Goal: Navigation & Orientation: Find specific page/section

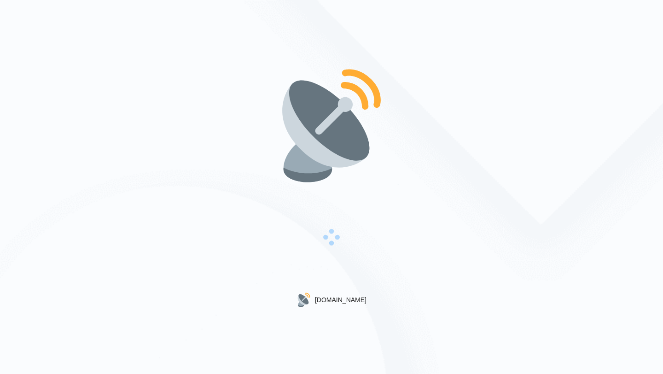
click at [331, 237] on span at bounding box center [331, 237] width 21 height 21
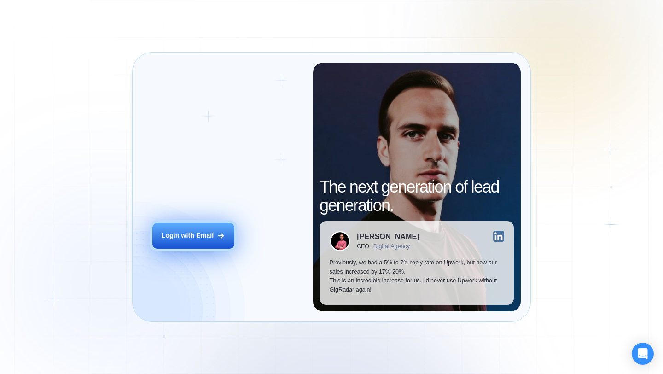
click at [175, 233] on div "Login with Email" at bounding box center [187, 235] width 52 height 9
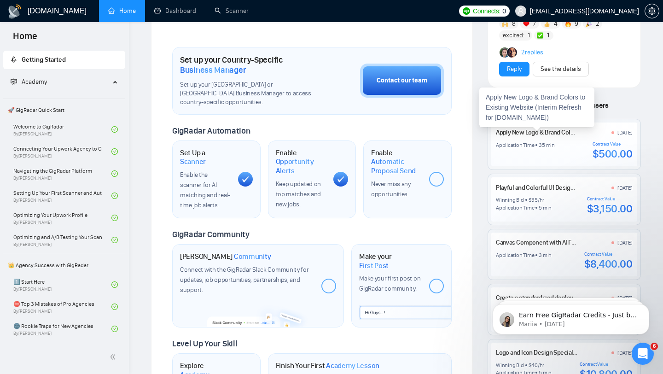
scroll to position [308, 0]
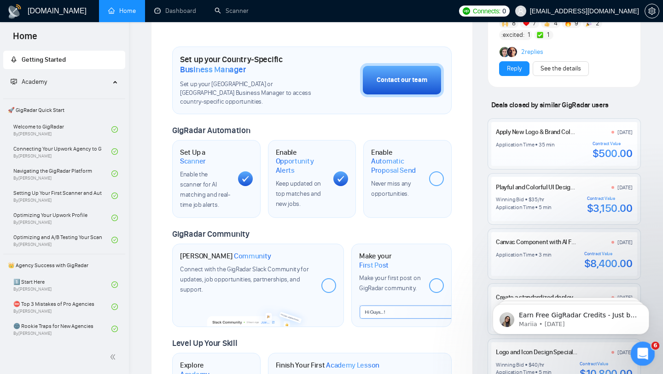
click at [641, 355] on icon "Open Intercom Messenger" at bounding box center [641, 352] width 15 height 15
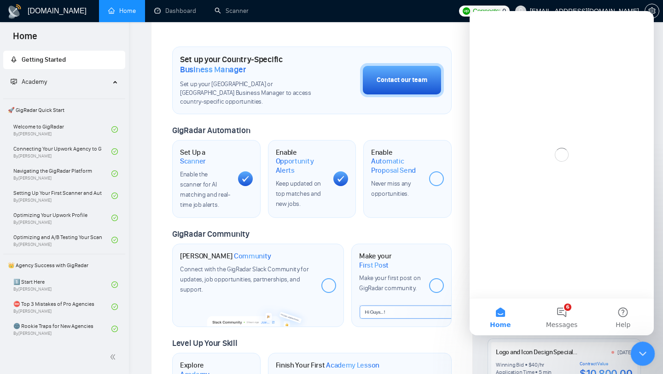
scroll to position [0, 0]
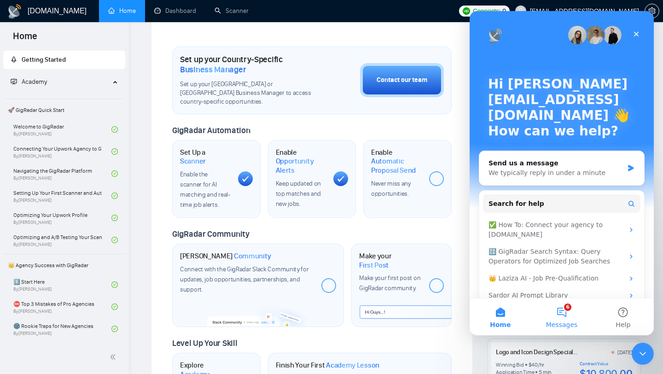
click at [556, 310] on button "6 Messages" at bounding box center [561, 316] width 61 height 37
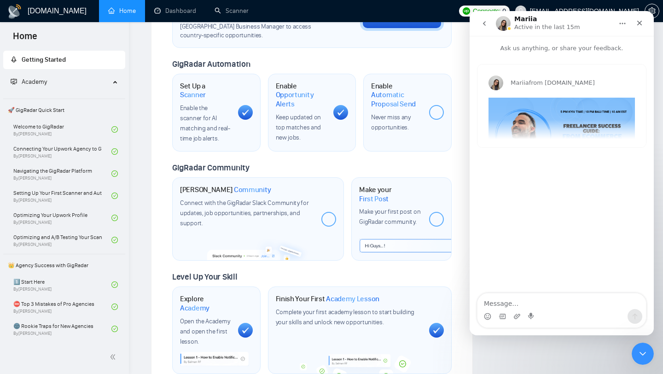
scroll to position [376, 0]
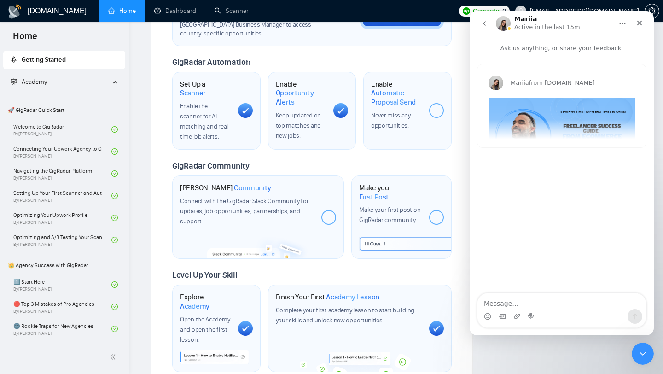
click at [529, 125] on div "Mariia from [DOMAIN_NAME] Happy [DATE]! This week we’re having a TOP 1% FREELAN…" at bounding box center [561, 105] width 168 height 83
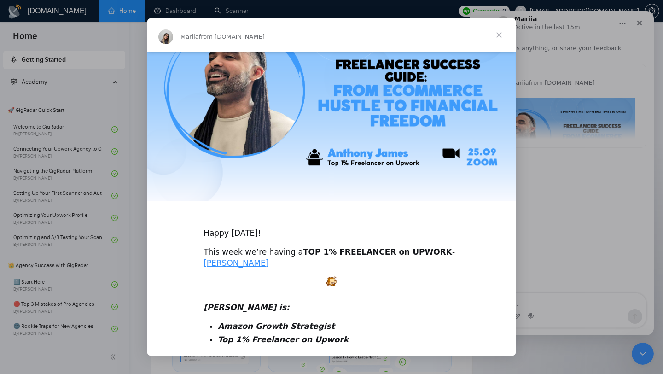
scroll to position [0, 0]
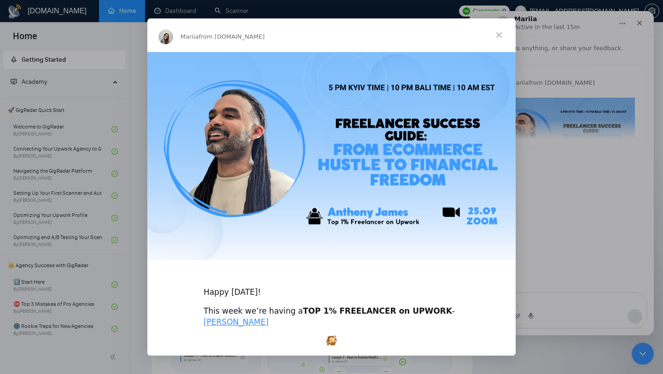
click at [501, 39] on span "Close" at bounding box center [498, 34] width 33 height 33
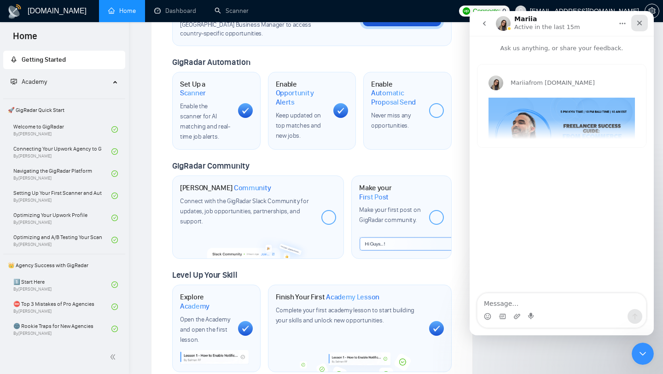
click at [635, 23] on div "Close" at bounding box center [639, 23] width 17 height 17
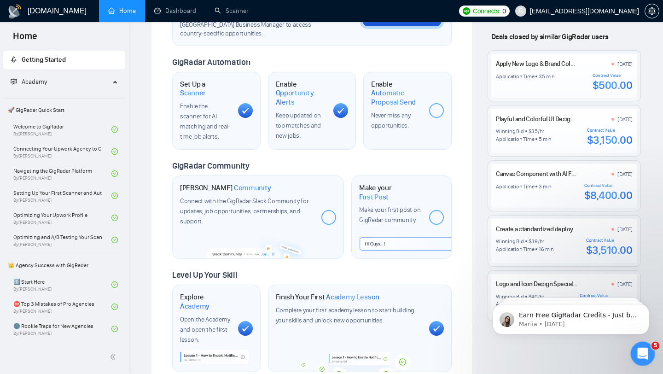
click at [641, 347] on icon "Open Intercom Messenger" at bounding box center [641, 352] width 15 height 15
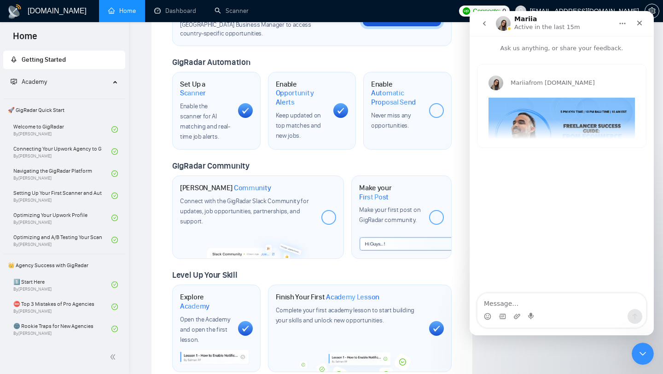
click at [489, 23] on button "go back" at bounding box center [484, 23] width 17 height 17
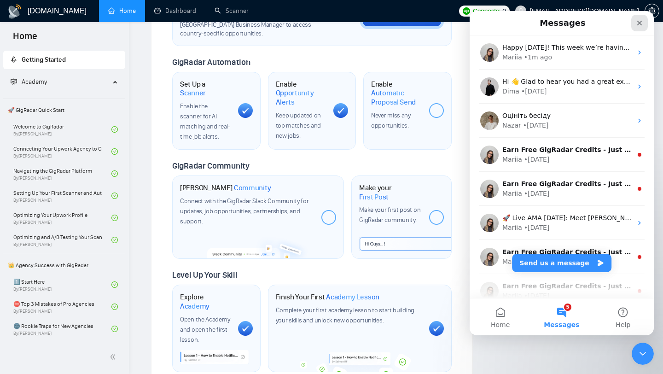
click at [637, 20] on icon "Close" at bounding box center [639, 22] width 7 height 7
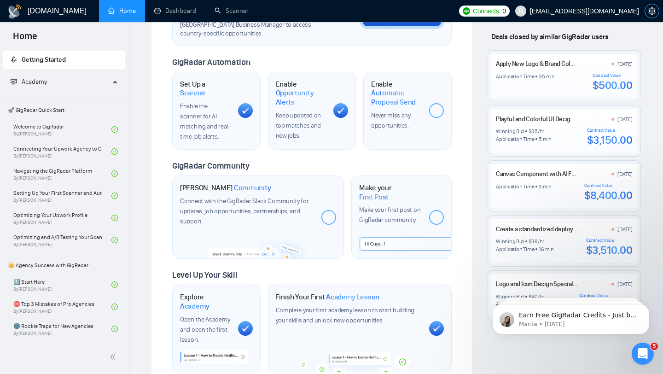
click at [650, 9] on icon "setting" at bounding box center [651, 10] width 7 height 7
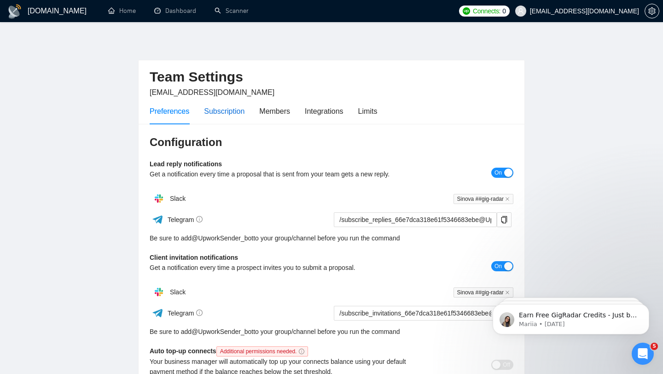
click at [219, 106] on div "Subscription" at bounding box center [224, 111] width 41 height 12
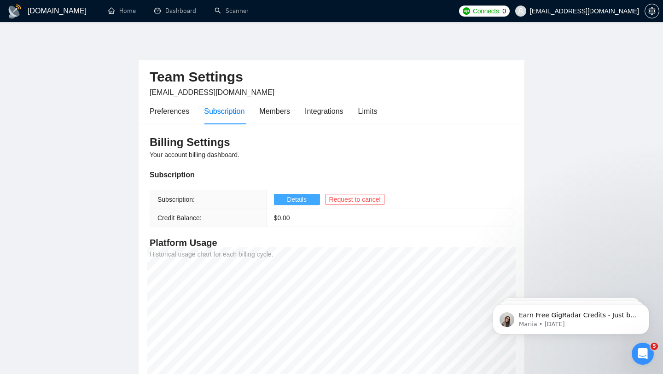
click at [296, 201] on span "Details" at bounding box center [297, 199] width 20 height 10
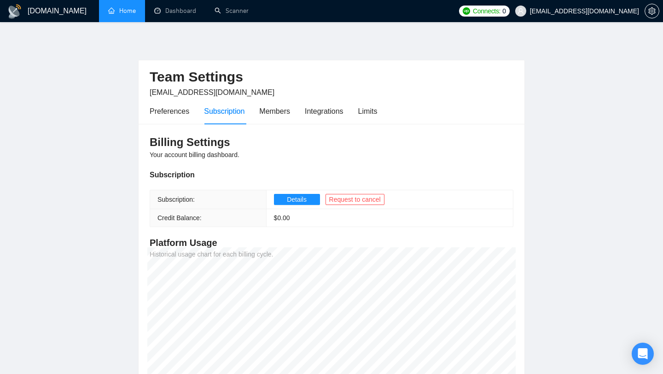
click at [131, 7] on link "Home" at bounding box center [122, 11] width 28 height 8
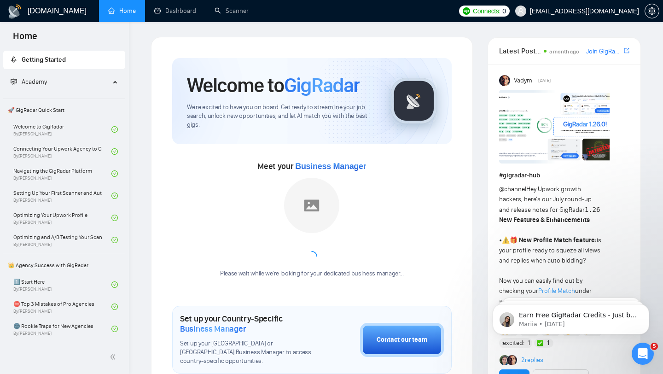
click at [42, 11] on h1 "[DOMAIN_NAME]" at bounding box center [57, 11] width 59 height 22
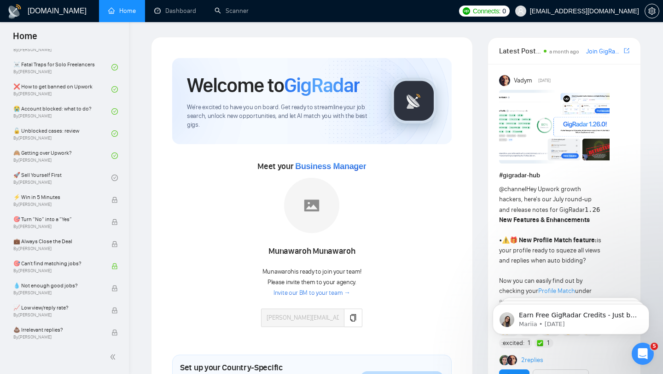
scroll to position [286, 0]
